Goal: Information Seeking & Learning: Understand process/instructions

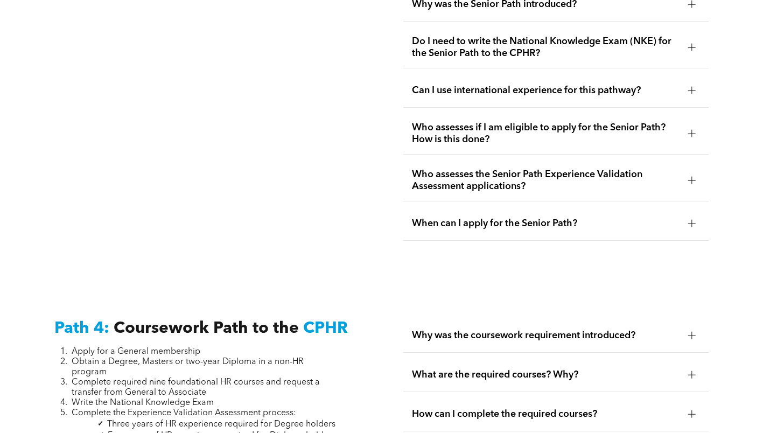
scroll to position [2869, 0]
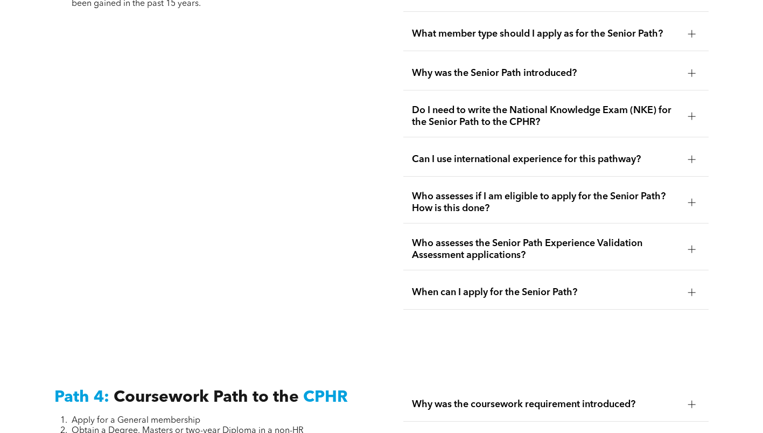
drag, startPoint x: 51, startPoint y: 133, endPoint x: 57, endPoint y: 131, distance: 6.1
click at [51, 133] on div "Path 3: Senior Path to the CPHR Apply for a General membership Provide evidence…" at bounding box center [207, 105] width 323 height 428
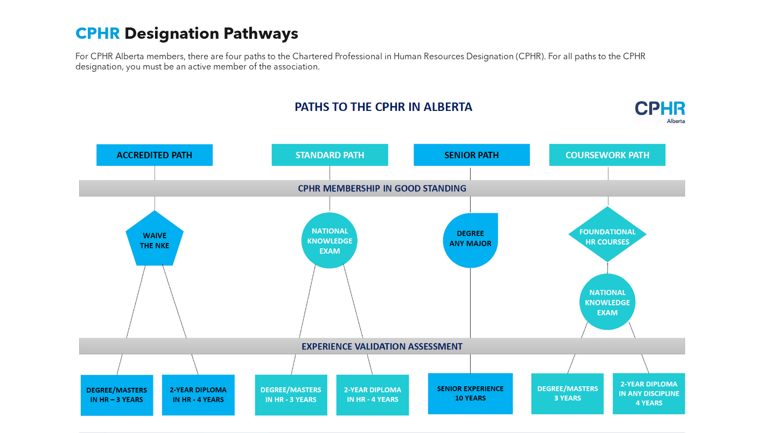
scroll to position [715, 0]
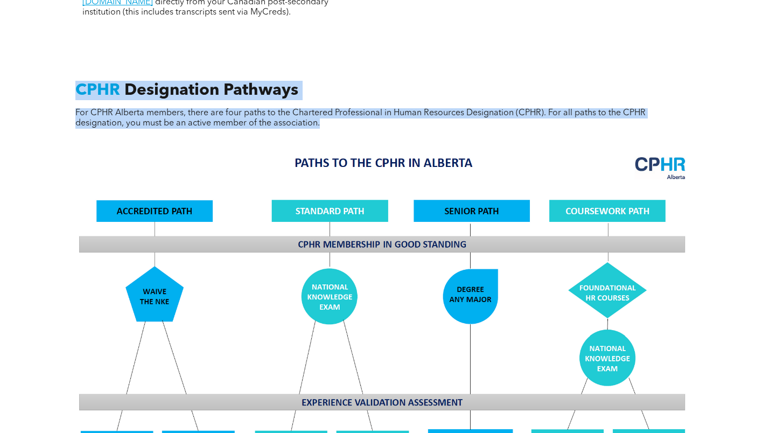
drag, startPoint x: 327, startPoint y: 120, endPoint x: 72, endPoint y: 73, distance: 259.0
click at [72, 81] on div "CPHR Designation Pathways For CPHR Alberta members, there are four paths to the…" at bounding box center [381, 114] width 629 height 67
click at [374, 72] on div "CPHR Designation Pathways For CPHR Alberta members, there are four paths to the…" at bounding box center [382, 387] width 646 height 631
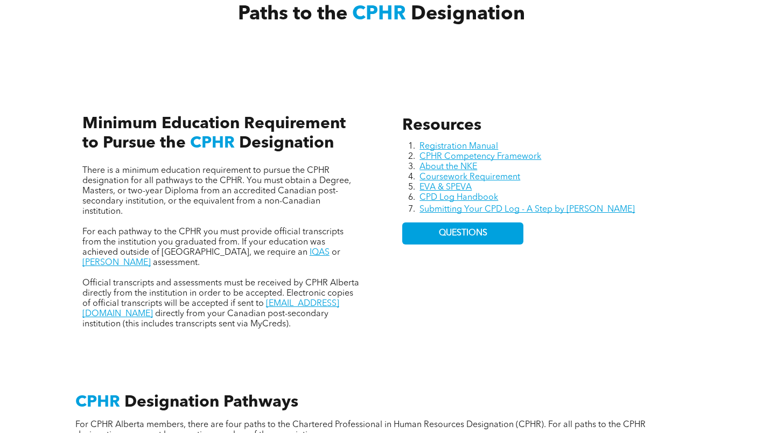
scroll to position [401, 0]
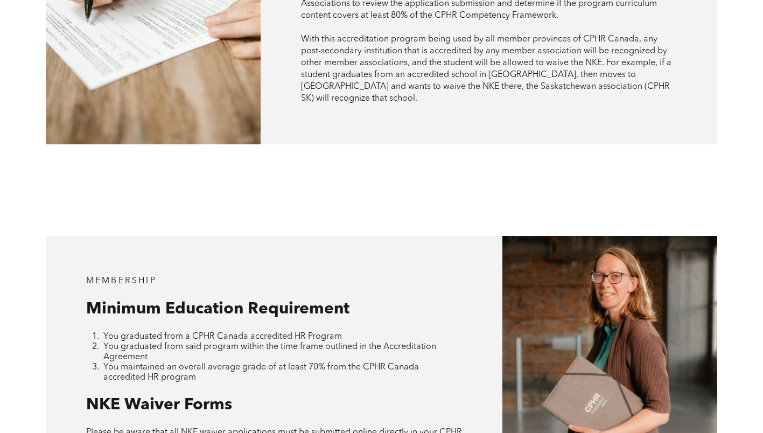
scroll to position [754, 0]
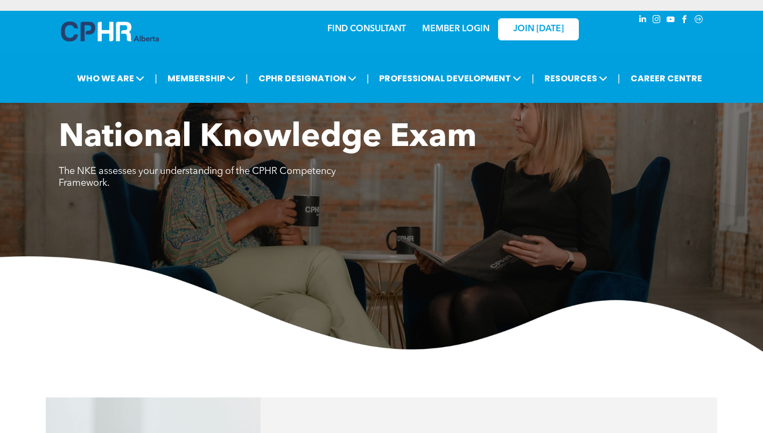
scroll to position [754, 0]
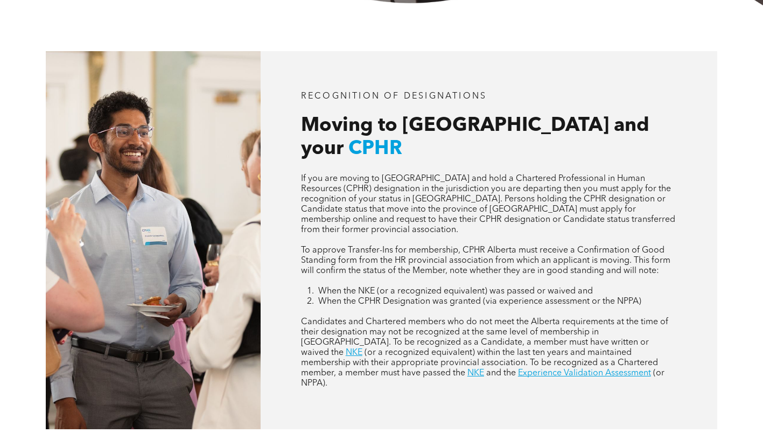
scroll to position [431, 0]
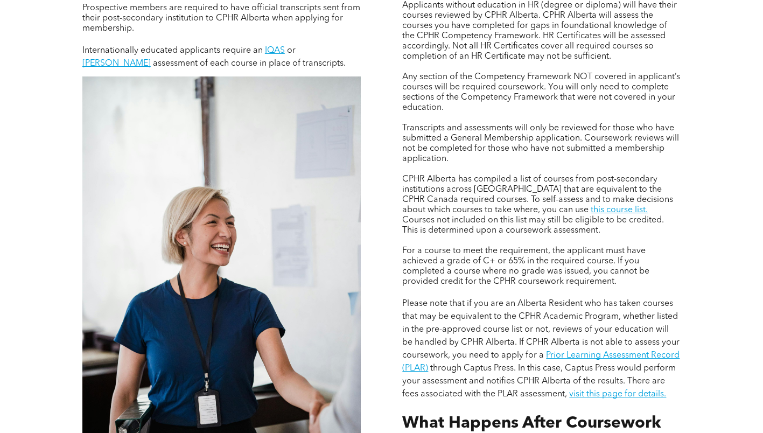
scroll to position [808, 0]
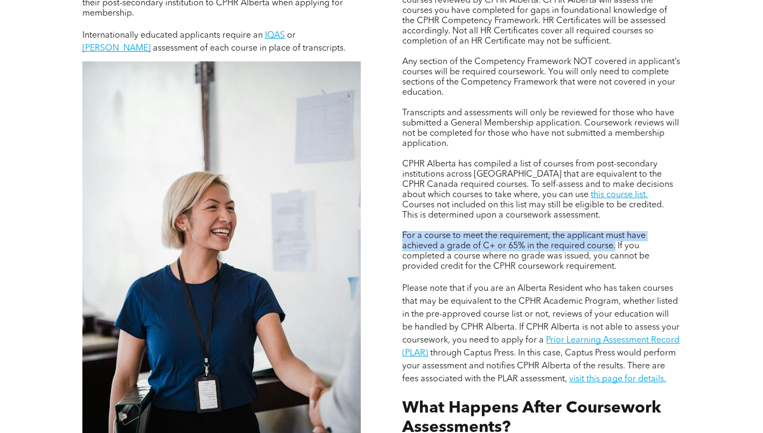
drag, startPoint x: 397, startPoint y: 235, endPoint x: 615, endPoint y: 243, distance: 217.7
click at [615, 243] on div "Applicants without education in HR (degree or diploma) will have their courses …" at bounding box center [542, 206] width 296 height 592
copy span "For a course to meet the requirement, the applicant must have achieved a grade …"
